Goal: Task Accomplishment & Management: Use online tool/utility

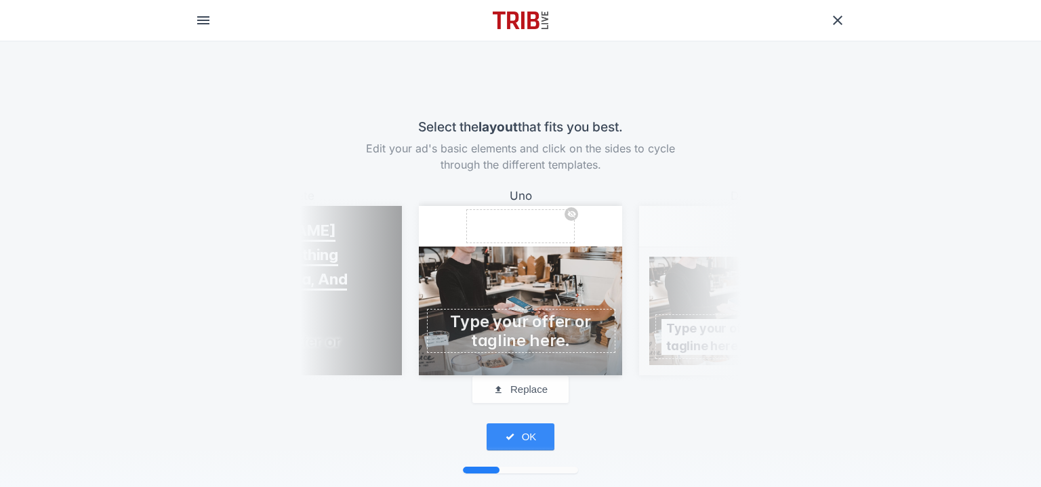
click at [377, 303] on div "Siete Replace logo [PERSON_NAME] Womens Clothing Boutique, Spa, And Salon" at bounding box center [300, 280] width 237 height 189
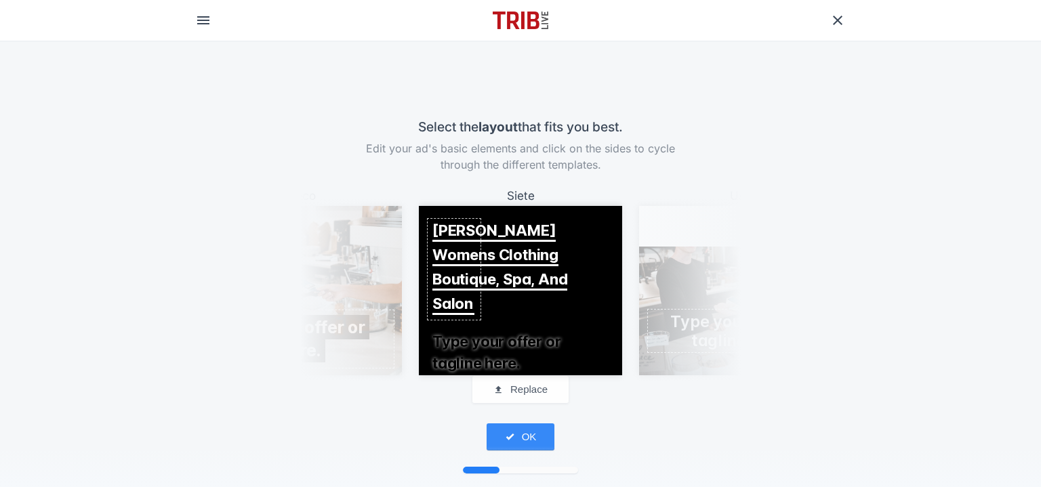
click at [365, 303] on div "Cinco Replace logo [PERSON_NAME] Womens Clothing Boutique, Spa, And Salon" at bounding box center [300, 280] width 237 height 189
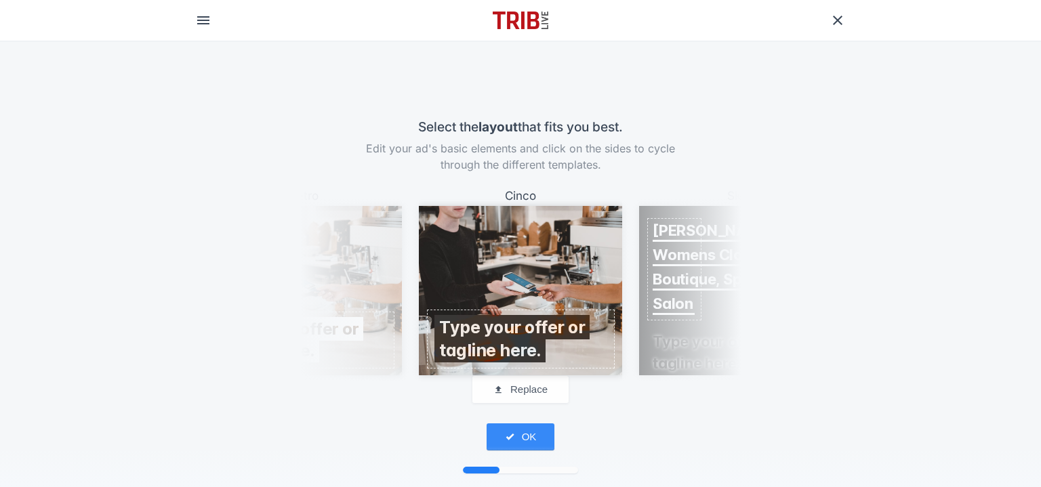
click at [365, 303] on div "Cuatro Replace logo [PERSON_NAME] Womens Clothing Boutique, Spa, And Salon" at bounding box center [300, 280] width 237 height 189
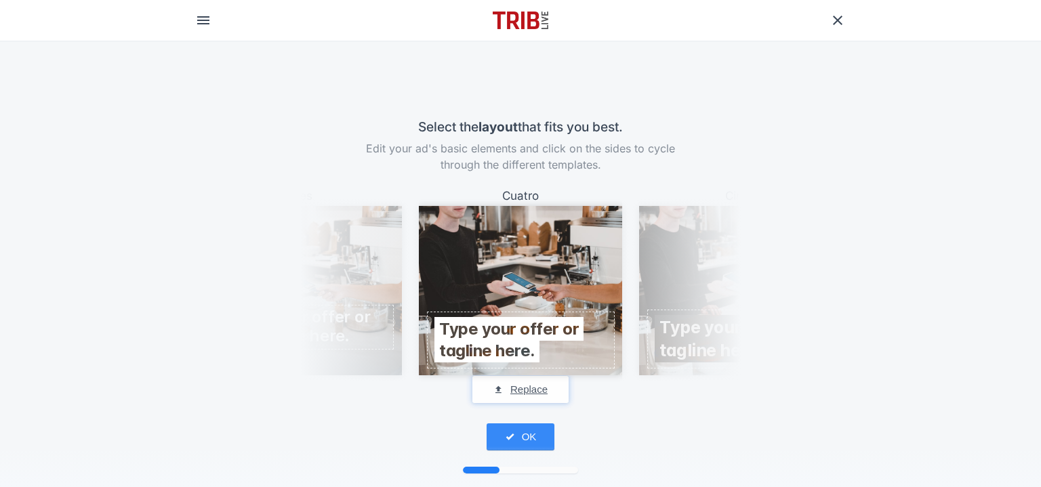
click at [513, 394] on button "Replace" at bounding box center [520, 389] width 96 height 27
click at [518, 394] on button "Replace" at bounding box center [520, 389] width 96 height 27
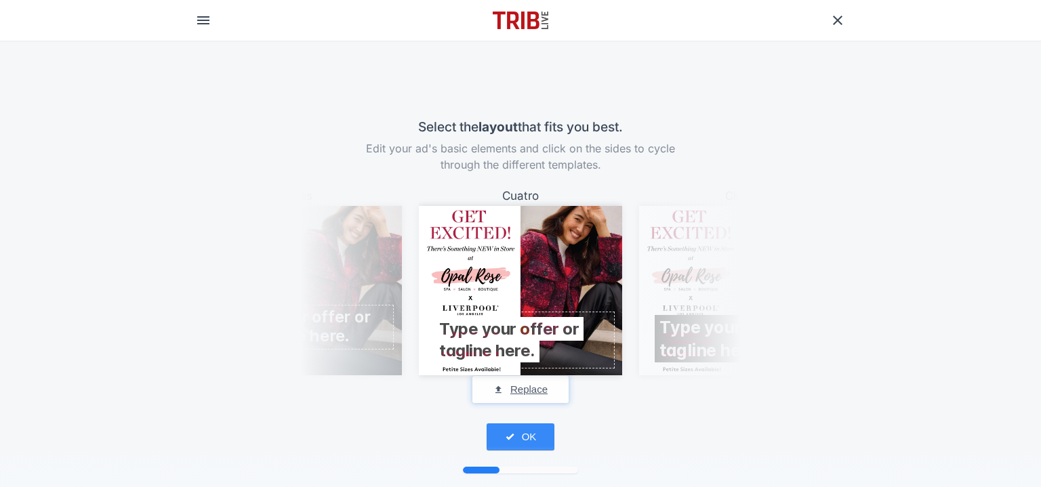
click at [524, 391] on button "Replace" at bounding box center [520, 389] width 96 height 27
click at [560, 337] on span at bounding box center [520, 339] width 163 height 43
click at [525, 351] on span at bounding box center [520, 339] width 163 height 43
click at [531, 444] on button "OK" at bounding box center [520, 436] width 68 height 27
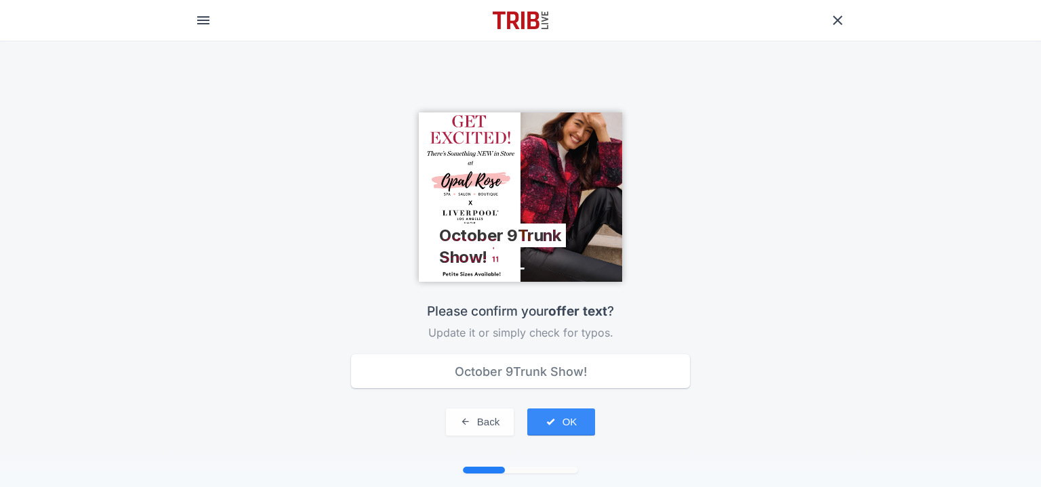
click at [507, 370] on input "October 9Trunk Show!" at bounding box center [520, 371] width 339 height 34
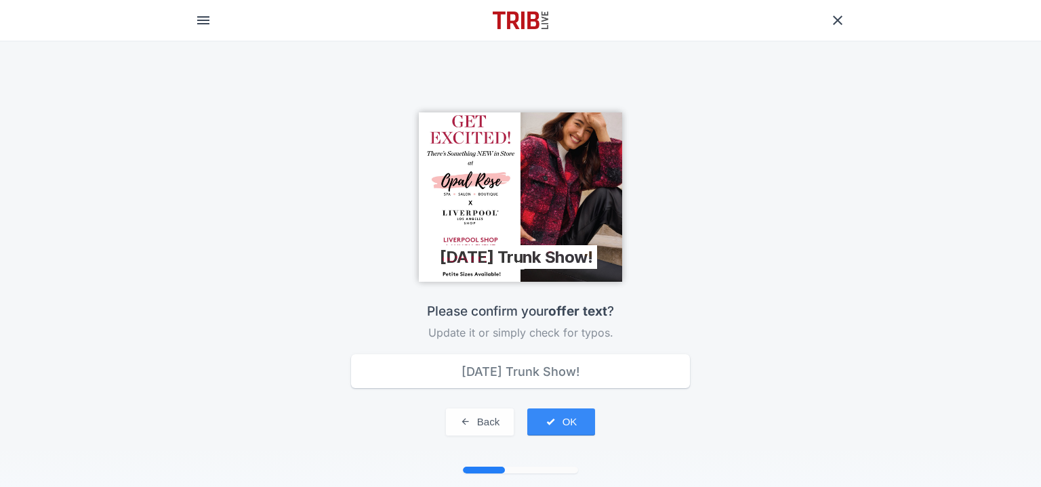
type input "[DATE] Trunk Show!"
click at [566, 415] on button "OK" at bounding box center [561, 421] width 68 height 27
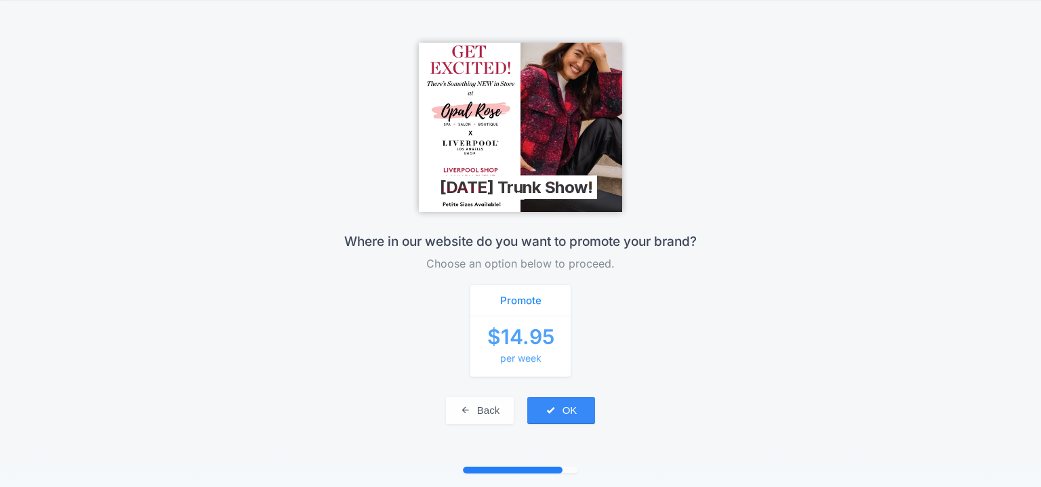
scroll to position [28, 0]
